Goal: Ask a question

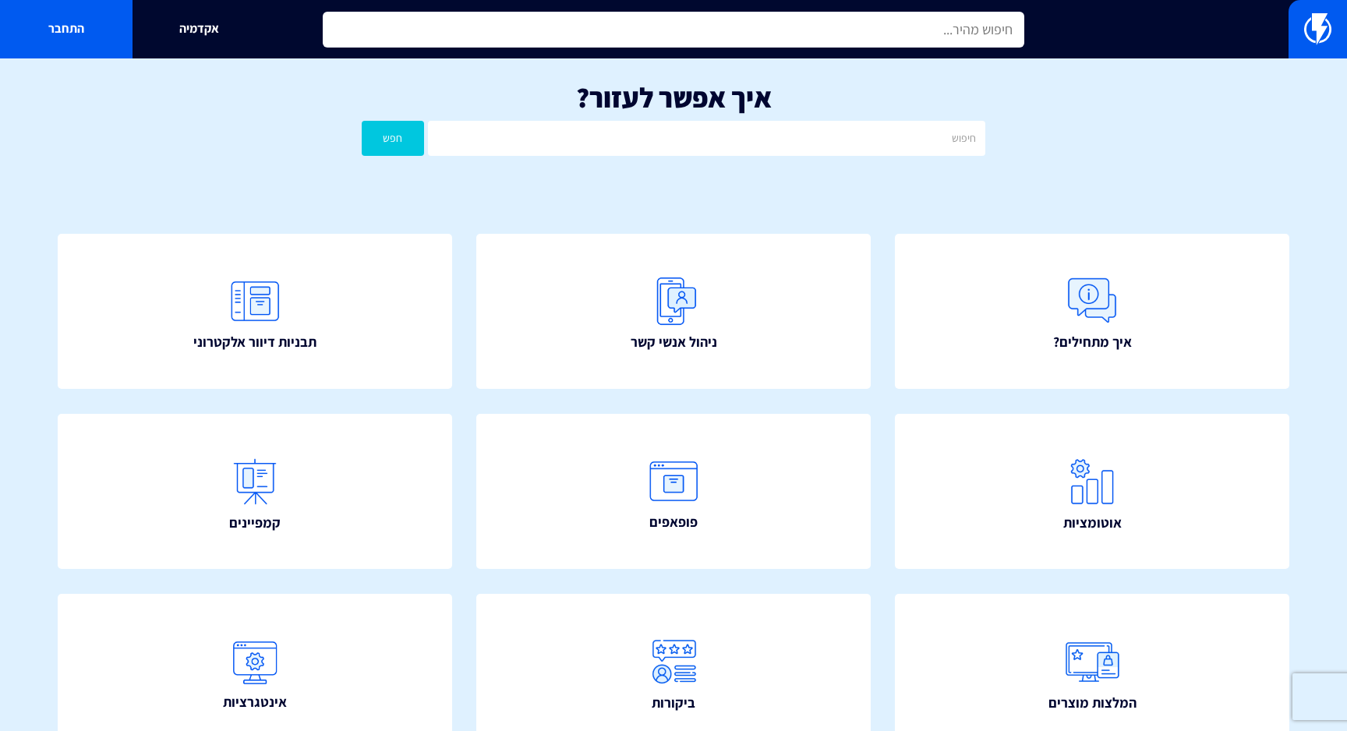
click at [643, 32] on input "text" at bounding box center [674, 30] width 702 height 36
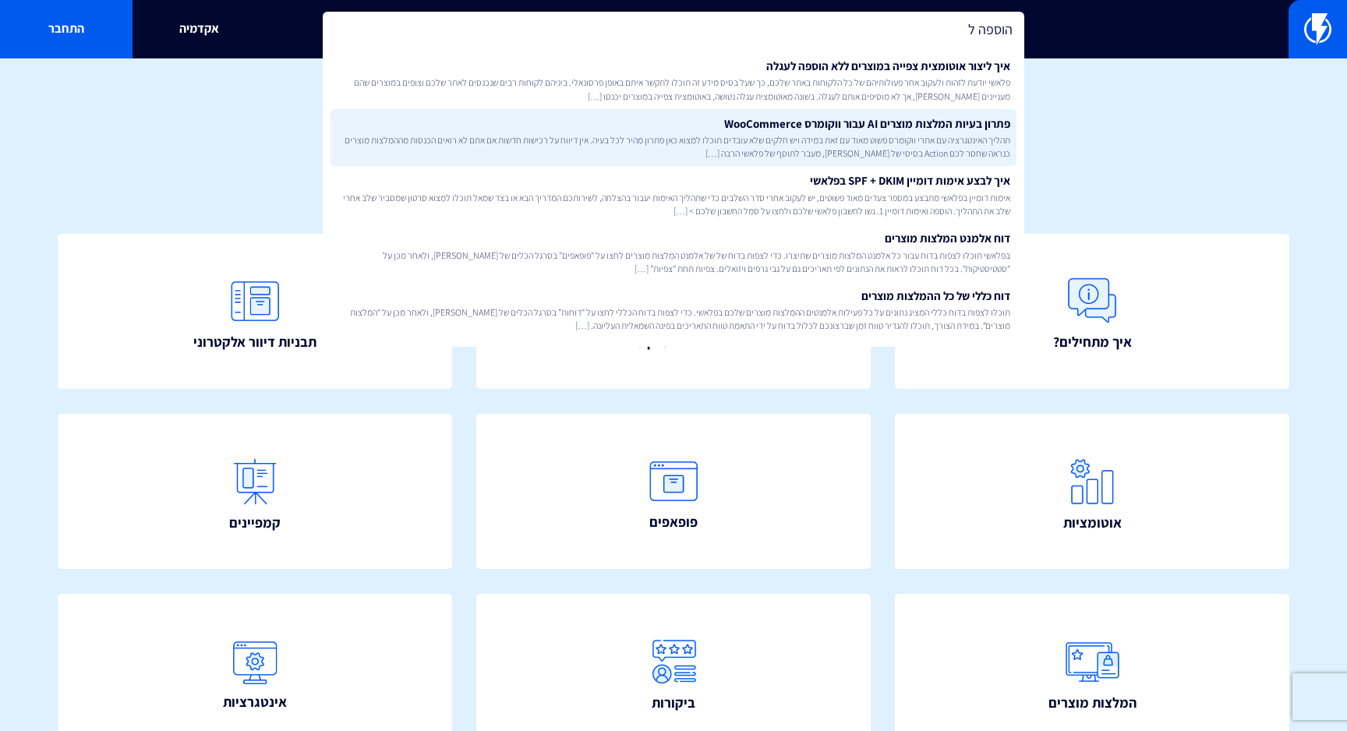
type input "הוספה ל"
click at [681, 127] on link "פתרון בעיות המלצות מוצרים AI עבור ווקומרס WooCommerce תהליך האינטגרציה עם אתרי …" at bounding box center [674, 138] width 686 height 58
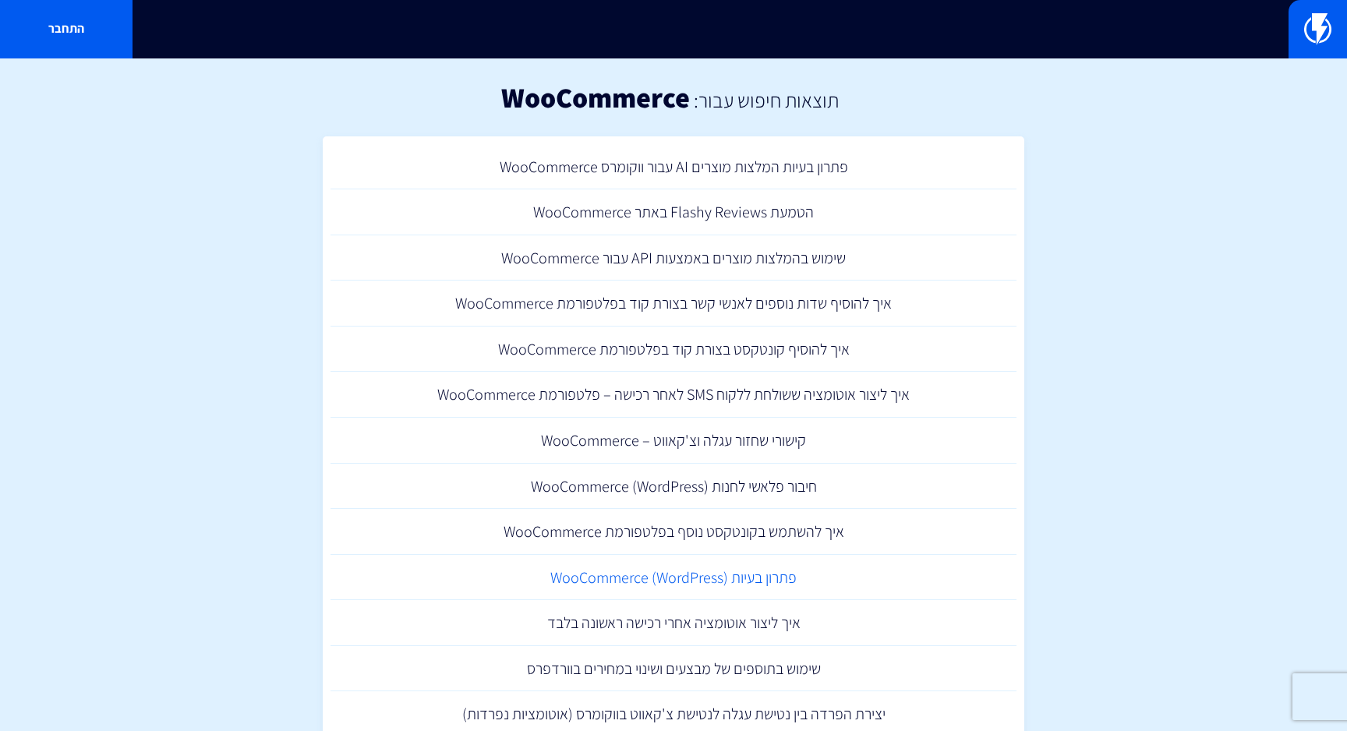
click at [701, 567] on link "פתרון בעיות (WooCommerce (WordPress" at bounding box center [674, 578] width 686 height 46
